Goal: Use online tool/utility: Utilize a website feature to perform a specific function

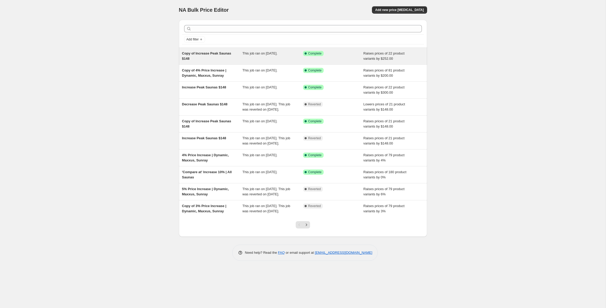
click at [261, 54] on span "This job ran on [DATE]." at bounding box center [259, 53] width 35 height 4
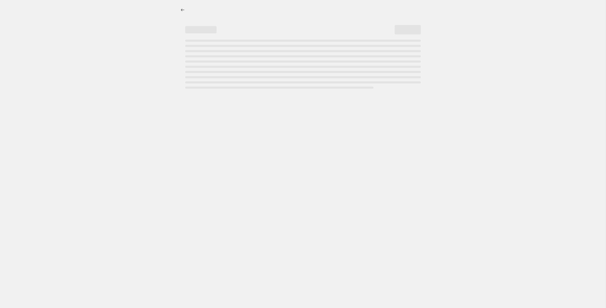
select select "by"
select select "no_change"
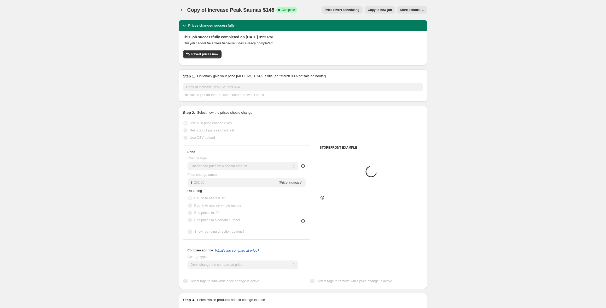
select select "collection"
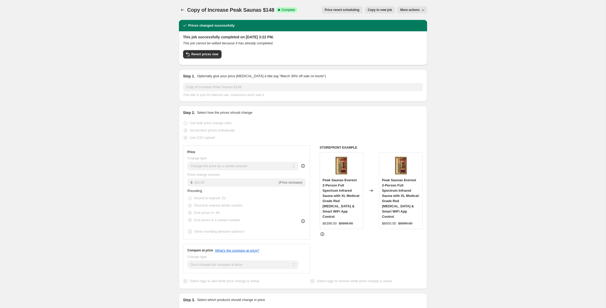
click at [369, 10] on span "Copy to new job" at bounding box center [380, 10] width 24 height 4
select select "by"
select select "no_change"
select select "collection"
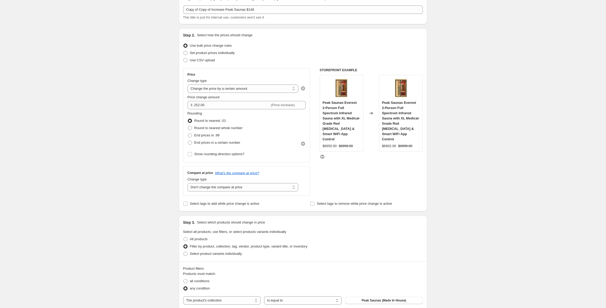
scroll to position [28, 0]
click at [195, 105] on input "252.00" at bounding box center [232, 105] width 76 height 8
click at [146, 102] on div "Create new price [MEDICAL_DATA]. This page is ready Create new price [MEDICAL_D…" at bounding box center [302, 279] width 605 height 615
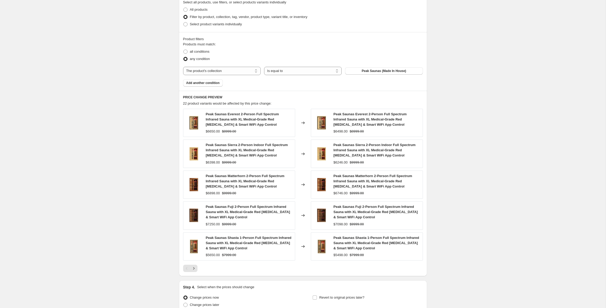
scroll to position [258, 0]
click at [195, 267] on icon "Next" at bounding box center [193, 268] width 5 height 5
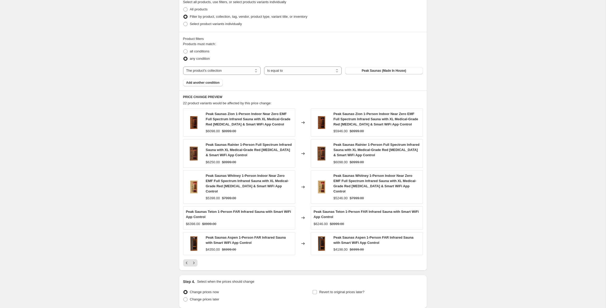
click at [193, 261] on icon "Next" at bounding box center [193, 263] width 5 height 5
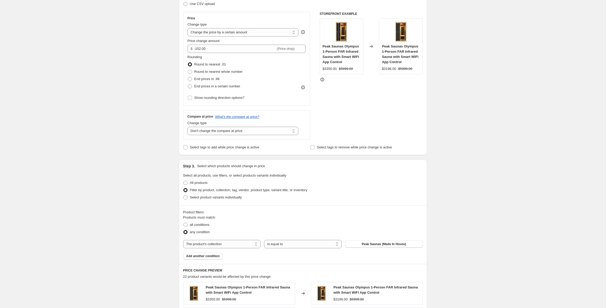
scroll to position [81, 0]
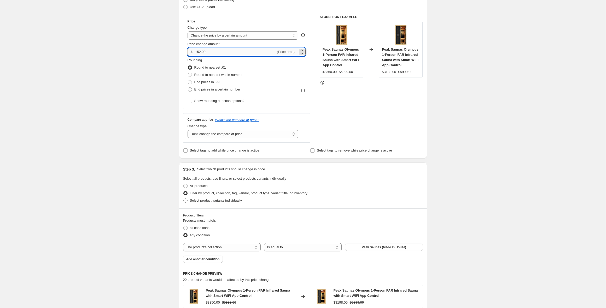
click at [197, 52] on input "-152.00" at bounding box center [235, 52] width 82 height 8
type input "-252.00"
click at [148, 75] on div "Create new price [MEDICAL_DATA]. This page is ready Create new price [MEDICAL_D…" at bounding box center [302, 224] width 605 height 610
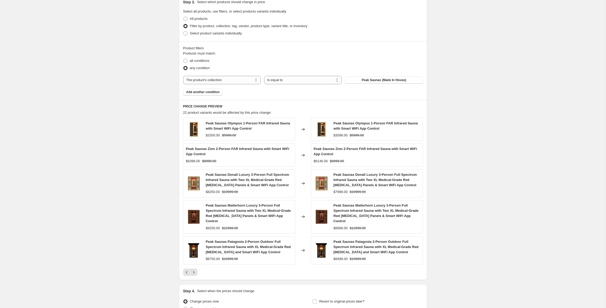
scroll to position [250, 0]
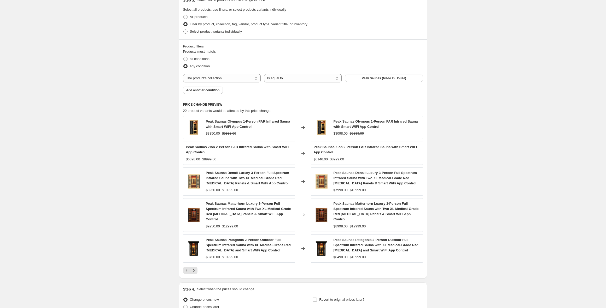
click at [186, 270] on icon "Previous" at bounding box center [187, 270] width 2 height 3
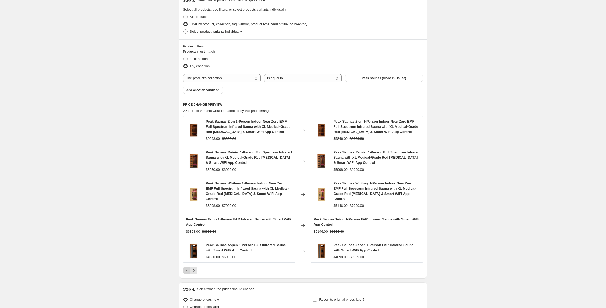
click at [189, 268] on icon "Previous" at bounding box center [186, 270] width 5 height 5
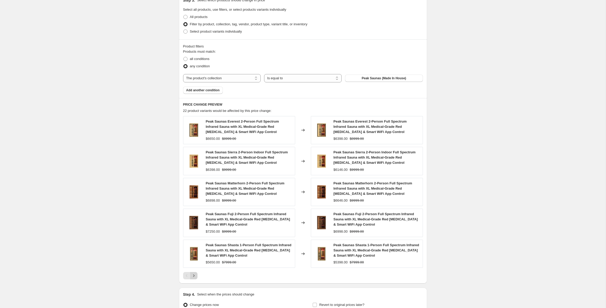
click at [195, 277] on icon "Next" at bounding box center [193, 275] width 5 height 5
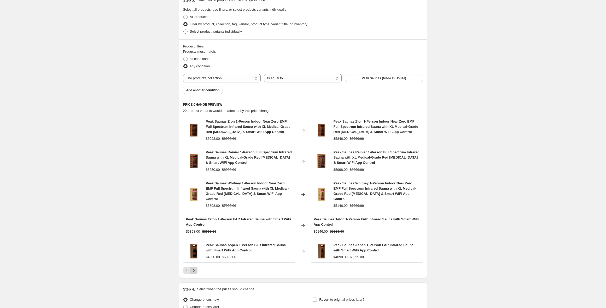
click at [196, 268] on icon "Next" at bounding box center [193, 270] width 5 height 5
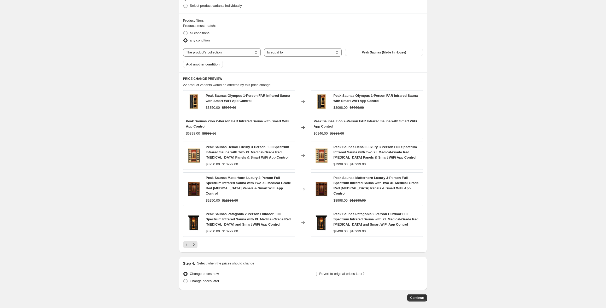
scroll to position [282, 0]
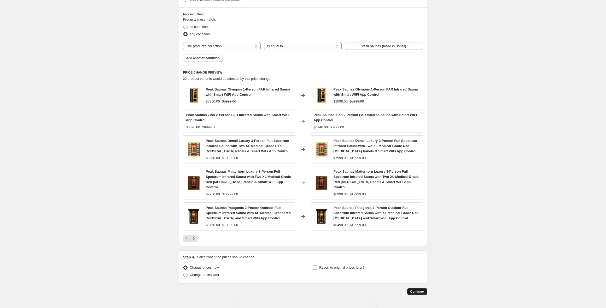
click at [410, 293] on span "Continue" at bounding box center [417, 292] width 14 height 4
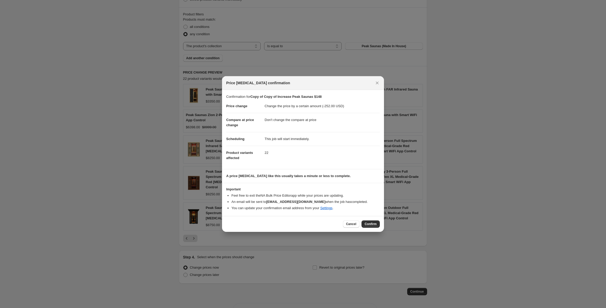
click at [373, 223] on span "Confirm" at bounding box center [370, 224] width 12 height 4
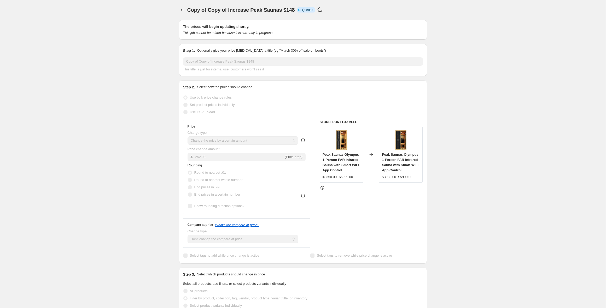
scroll to position [282, 0]
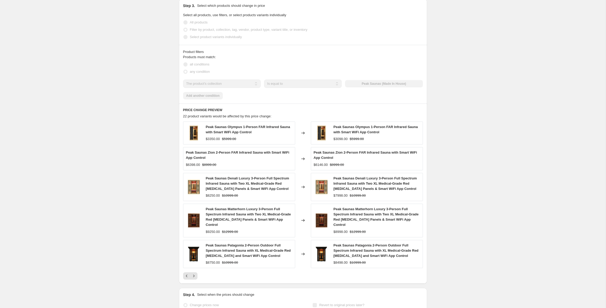
select select "by"
select select "no_change"
select select "collection"
